Goal: Task Accomplishment & Management: Use online tool/utility

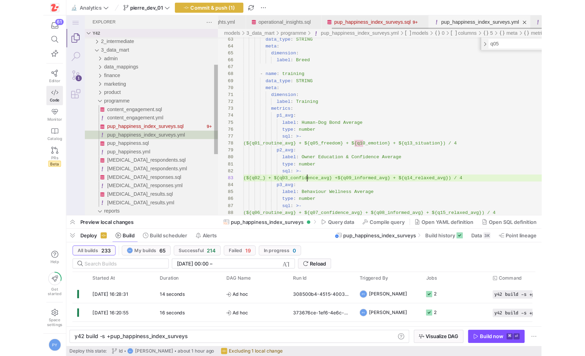
scroll to position [12, 57]
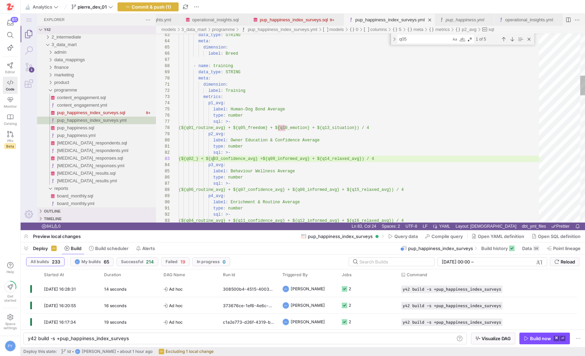
type textarea "dimension: label: Training metrics: p1_avg: label: Human-Dog Bond Average type:…"
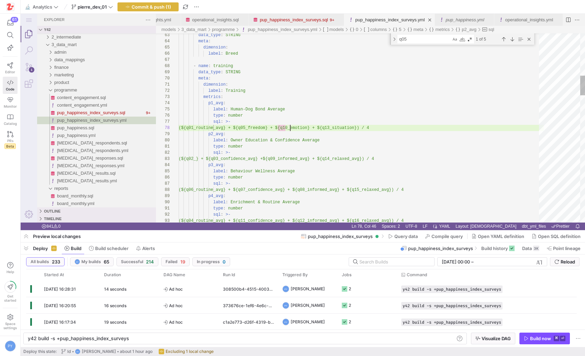
scroll to position [43, 127]
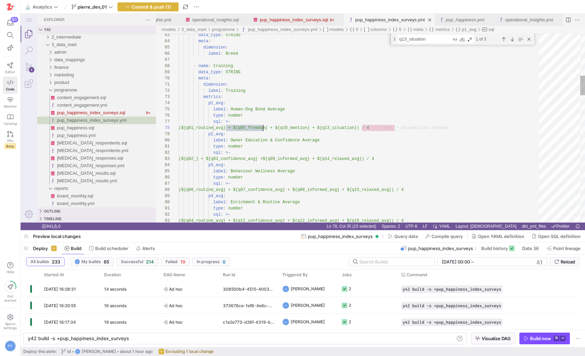
scroll to position [43, 85]
type textarea "q01_routine_avg"
type textarea "type: number sql: >- (${q02_} + ${q03_confidence_avg} + ${q09_informed_avg} + $…"
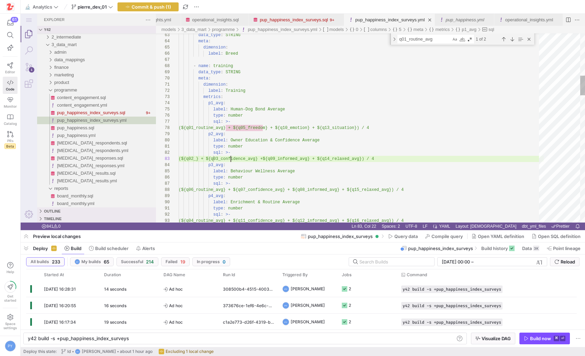
scroll to position [12, 57]
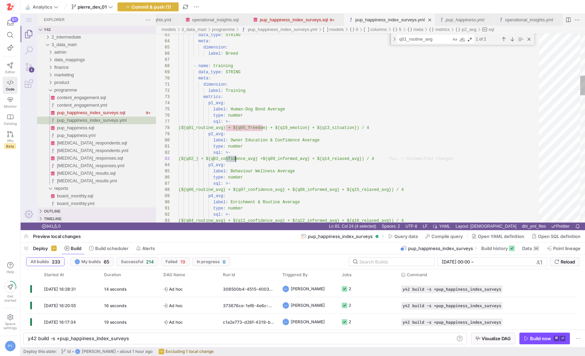
type textarea "q02_"
click at [445, 41] on div "Next Match (Enter)" at bounding box center [513, 39] width 8 height 8
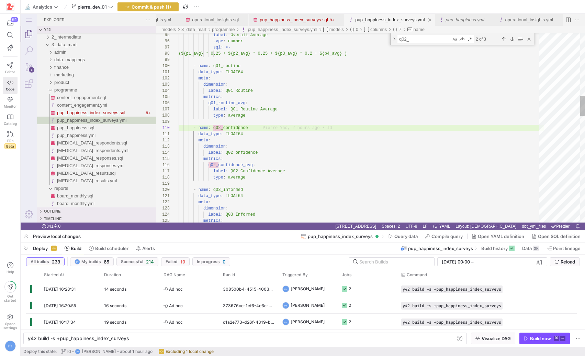
scroll to position [56, 69]
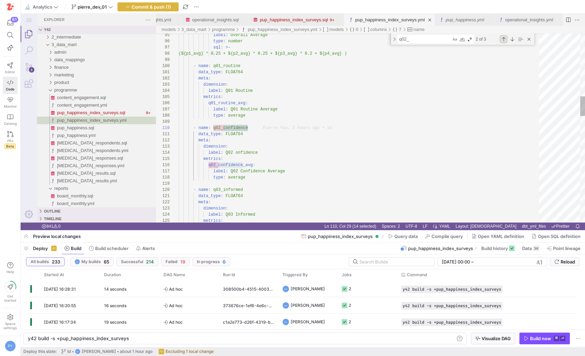
click at [445, 40] on div "Previous Match (⇧Enter)" at bounding box center [504, 39] width 8 height 8
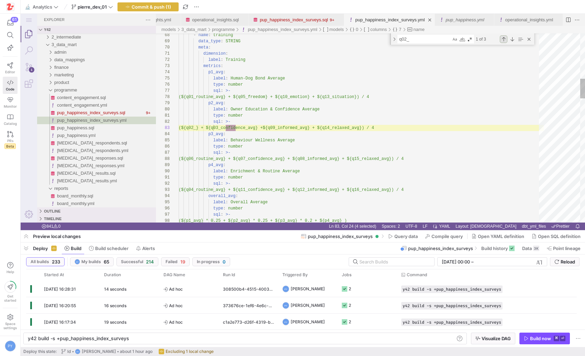
scroll to position [0, 57]
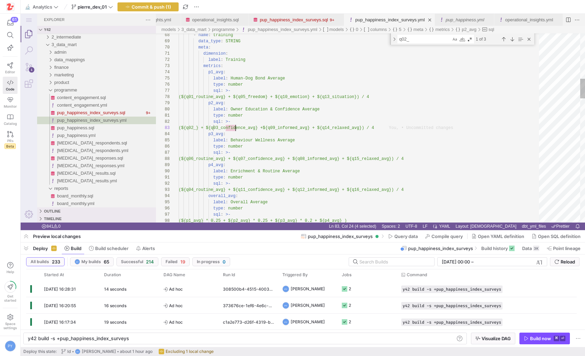
paste textarea "confidence"
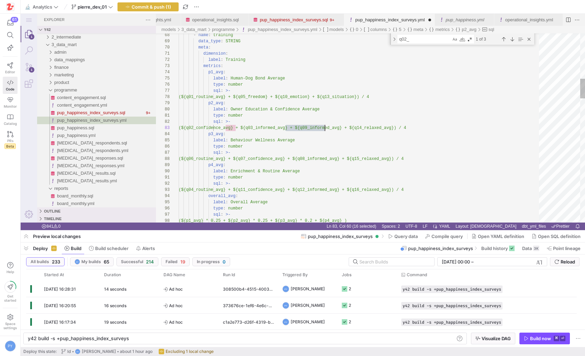
scroll to position [12, 146]
type textarea "type: number sql: >- (${q02_confidence_avg} + ${q03_informed_avg} + ${q09_infor…"
type textarea "q03_informed_avg"
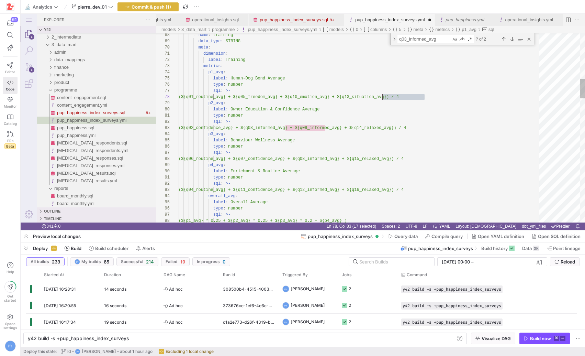
scroll to position [43, 199]
type textarea "dimension: label: Training metrics: p1_avg: label: Human-Dog Bond Average type:…"
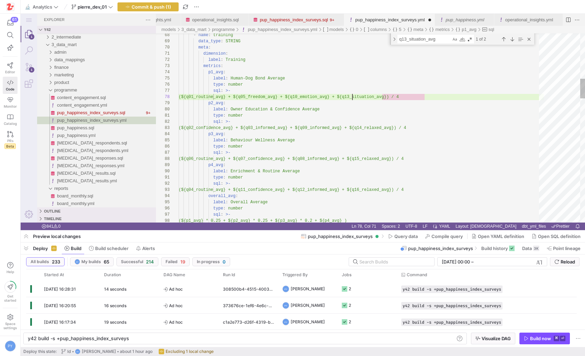
scroll to position [43, 189]
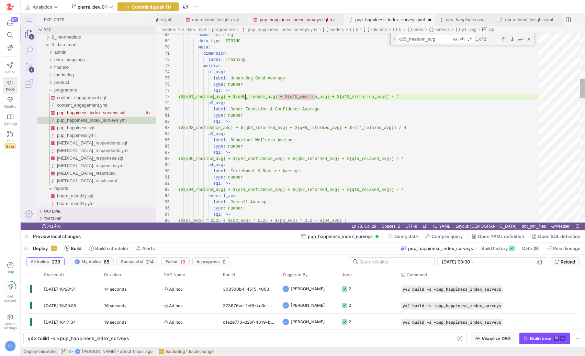
type textarea "q01_routine_avg"
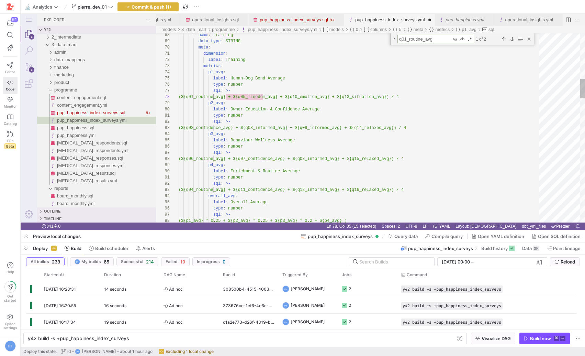
type textarea "type: number sql: >- (${q02_confidence_avg} + ${q03_informed_avg} + ${q09_infor…"
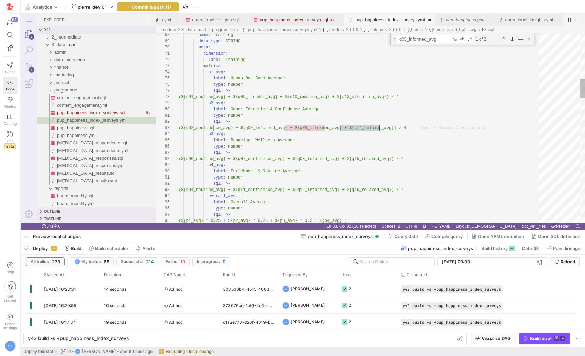
scroll to position [12, 201]
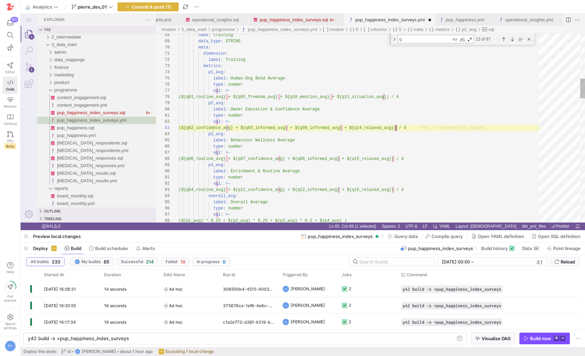
type textarea "q0"
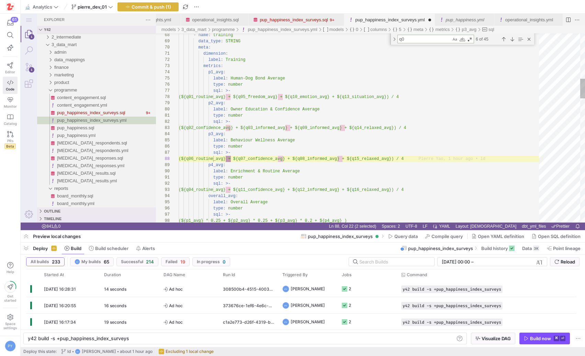
type textarea "data_type: FLOAT64 meta: dimension: label: Q08 Lifestyle metrics: q08_lifestyle…"
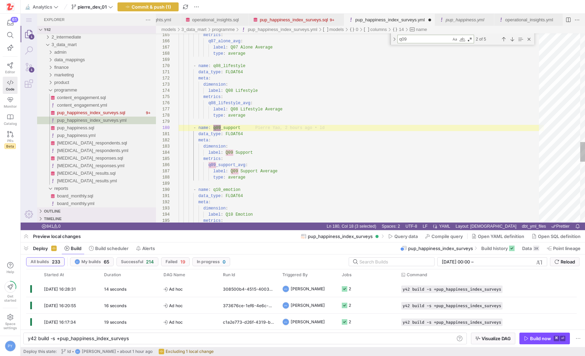
type textarea "q09"
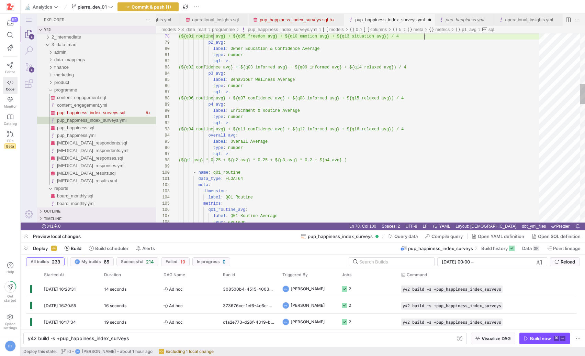
scroll to position [43, 246]
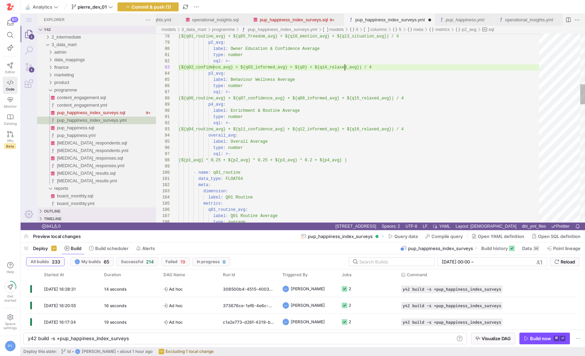
scroll to position [12, 169]
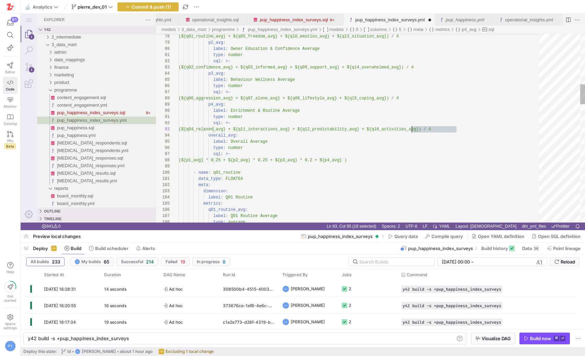
type textarea "type: number sql: >- (${q04_relaxed_avg} + ${q11_interactions_avg} + ${q12_pred…"
type textarea "q11_interactions_avg"
click at [164, 11] on button "Commit & push (1)" at bounding box center [148, 6] width 61 height 9
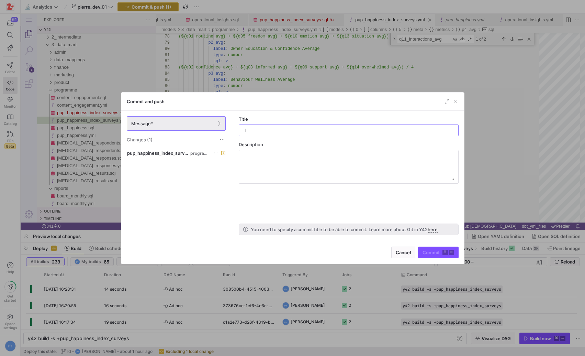
type input "ld"
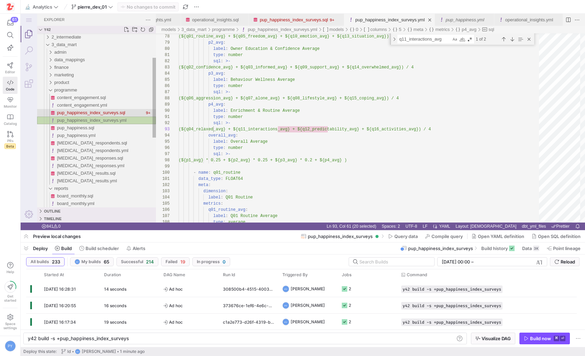
click at [106, 113] on span "pup_happiness_index_surveys.sql" at bounding box center [91, 112] width 68 height 5
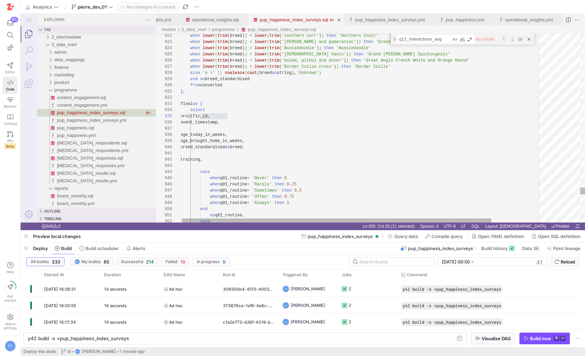
scroll to position [37, 72]
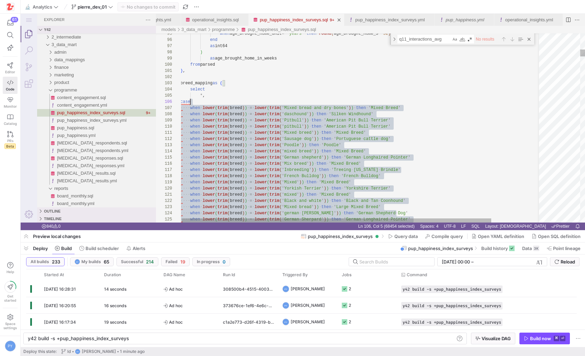
scroll to position [31, 0]
drag, startPoint x: 189, startPoint y: 103, endPoint x: 171, endPoint y: 103, distance: 18.6
paste textarea "t Anglo French White and Orange Hound' when lower(trim(breed)) = lower(trim('Au…"
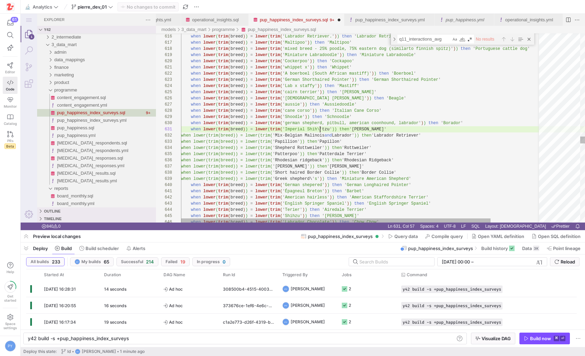
scroll to position [0, 139]
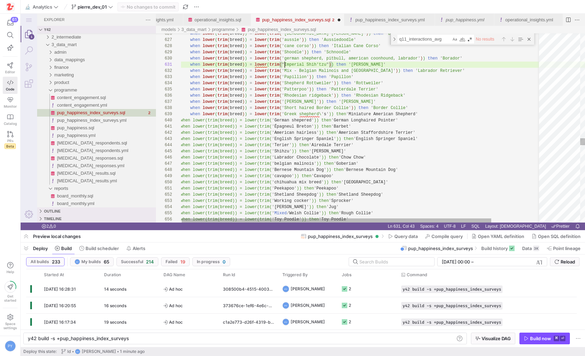
scroll to position [0, 105]
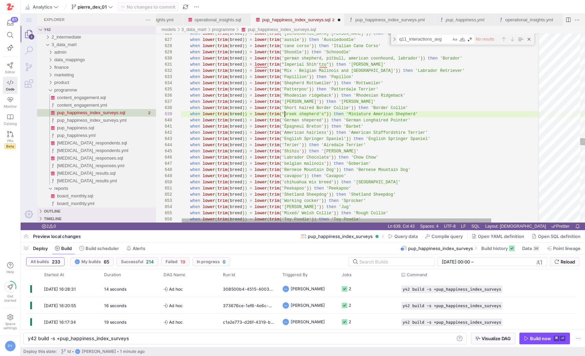
scroll to position [37, 105]
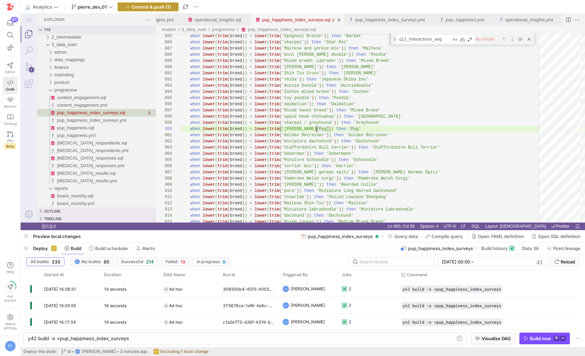
type textarea "eed)) = lower(trim('Zuchon mixed breed')) then 'Zuchon' when lower(trim(breed))…"
click at [150, 8] on span "Commit & push (1)" at bounding box center [152, 7] width 40 height 6
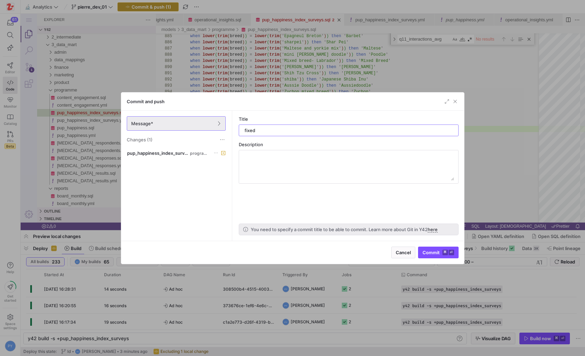
type input "fixed"
type input "updated breeds"
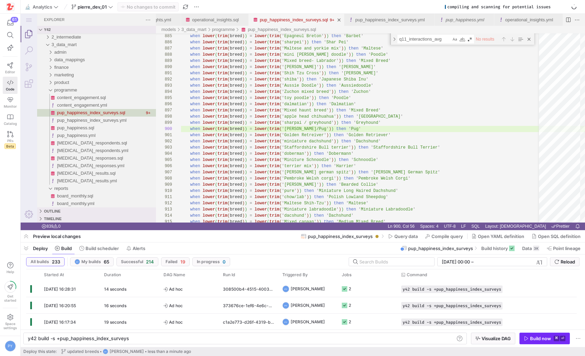
click at [445, 317] on div "Build now" at bounding box center [540, 339] width 21 height 6
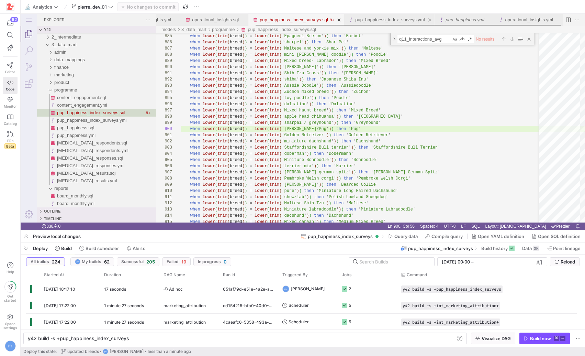
click at [388, 21] on link "pup_happiness_index_surveys.yml" at bounding box center [389, 19] width 69 height 5
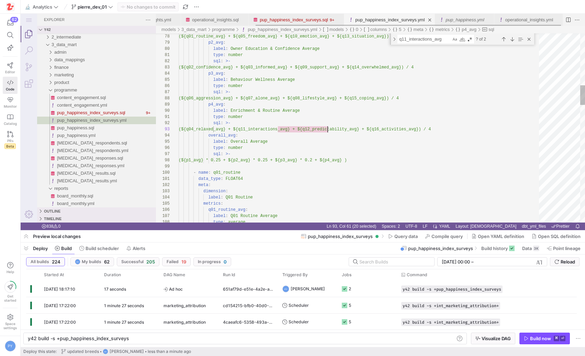
scroll to position [12, 149]
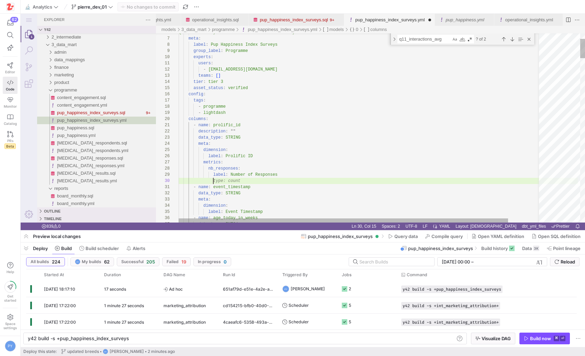
scroll to position [56, 62]
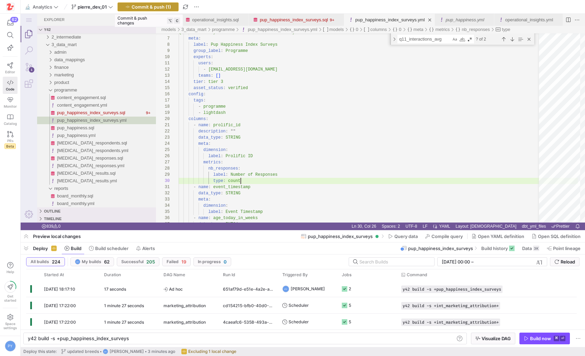
type textarea "- name: prolific_id description: "" data_type: STRING meta: dimension: label: P…"
click at [161, 10] on span "button" at bounding box center [148, 7] width 61 height 8
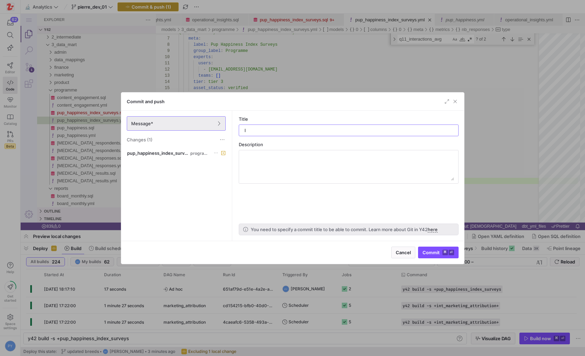
type input "ld"
